Goal: Task Accomplishment & Management: Manage account settings

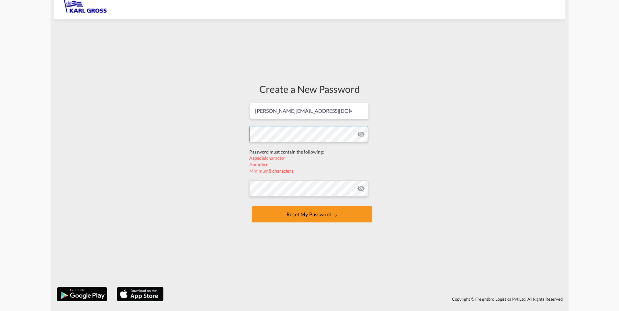
click at [281, 145] on form "[PERSON_NAME][EMAIL_ADDRESS][DOMAIN_NAME] Password must contain the following: …" at bounding box center [309, 163] width 120 height 122
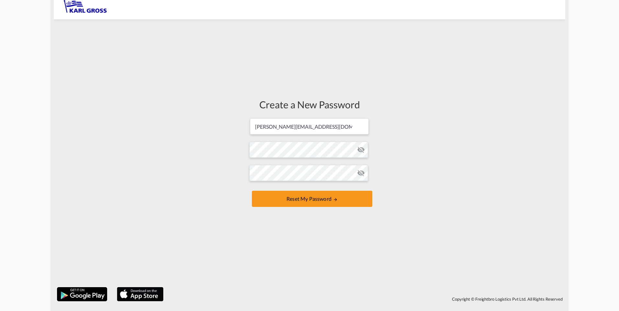
click at [363, 151] on md-icon "icon-eye-off" at bounding box center [361, 150] width 8 height 8
click at [362, 151] on md-icon "icon-eye-off" at bounding box center [361, 150] width 8 height 8
click at [345, 194] on button "Reset my password" at bounding box center [312, 199] width 120 height 16
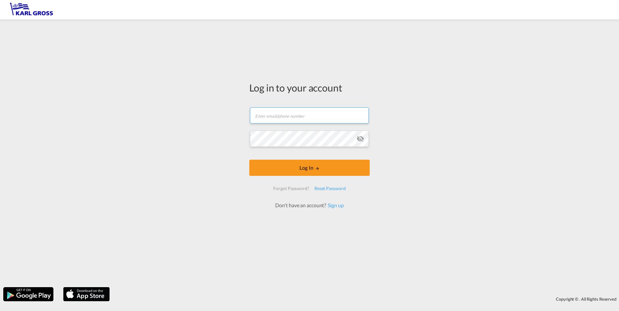
drag, startPoint x: 292, startPoint y: 115, endPoint x: 298, endPoint y: 121, distance: 8.0
click at [292, 115] on input "text" at bounding box center [309, 115] width 119 height 16
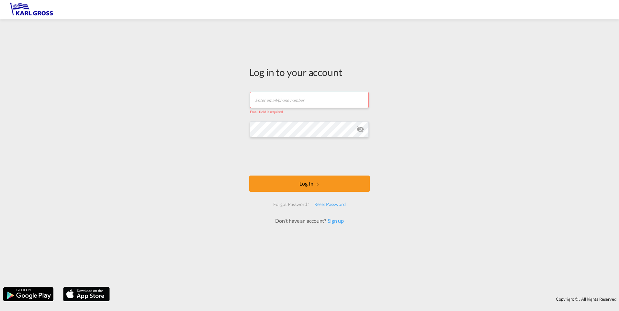
click at [275, 100] on input "text" at bounding box center [309, 100] width 119 height 16
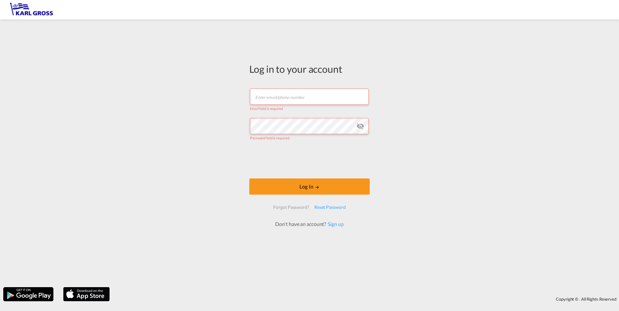
type input "[PERSON_NAME][EMAIL_ADDRESS][DOMAIN_NAME]"
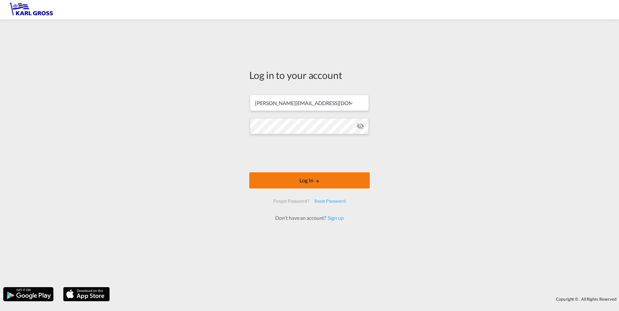
click at [288, 173] on button "Log In" at bounding box center [309, 180] width 120 height 16
